Goal: Task Accomplishment & Management: Manage account settings

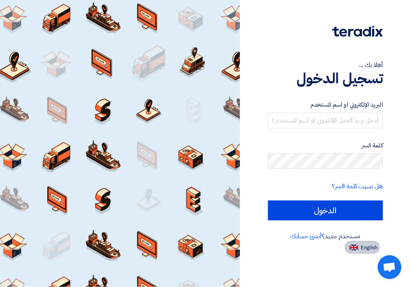
click at [355, 248] on img at bounding box center [354, 248] width 9 height 6
type input "Sign in"
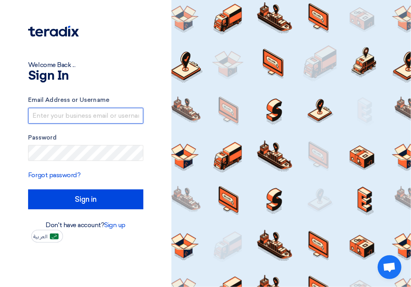
click at [52, 113] on input "text" at bounding box center [85, 116] width 115 height 16
type input "[EMAIL_ADDRESS][DOMAIN_NAME]"
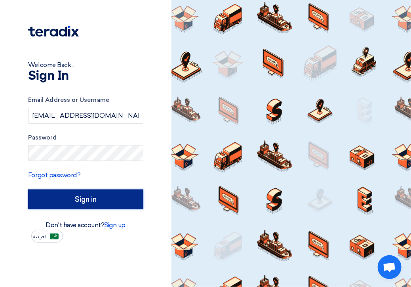
click at [94, 198] on input "Sign in" at bounding box center [85, 199] width 115 height 20
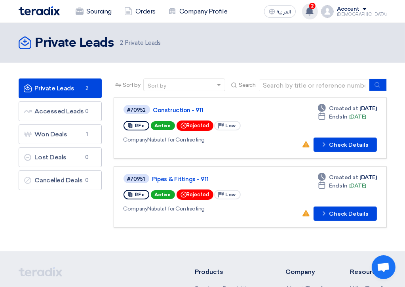
click at [314, 9] on use at bounding box center [310, 11] width 8 height 9
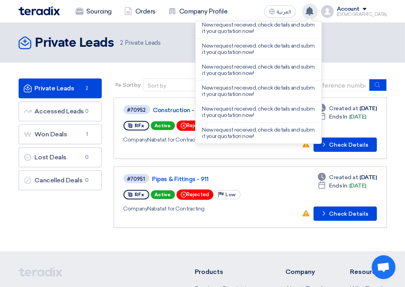
scroll to position [166, 0]
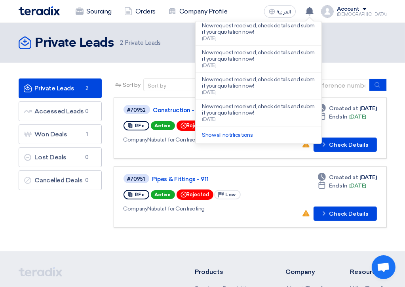
click at [383, 36] on div "Private Leads Private Leads 2 Private Leads" at bounding box center [203, 43] width 369 height 16
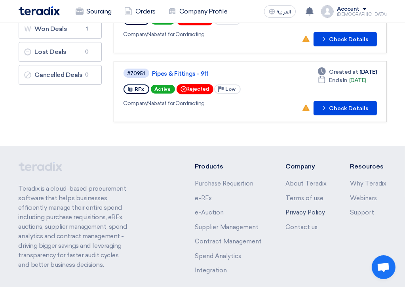
scroll to position [142, 0]
